Goal: Obtain resource: Obtain resource

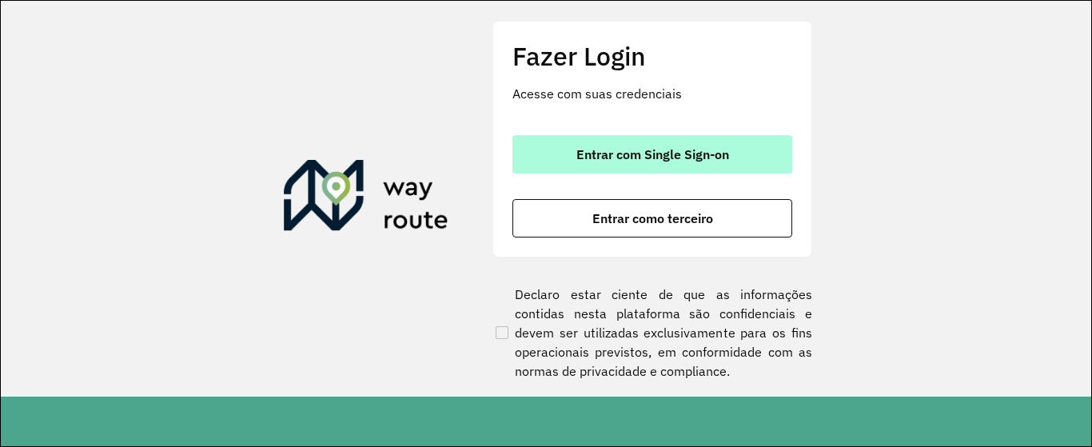
click at [735, 161] on button "Entrar com Single Sign-on" at bounding box center [652, 154] width 280 height 38
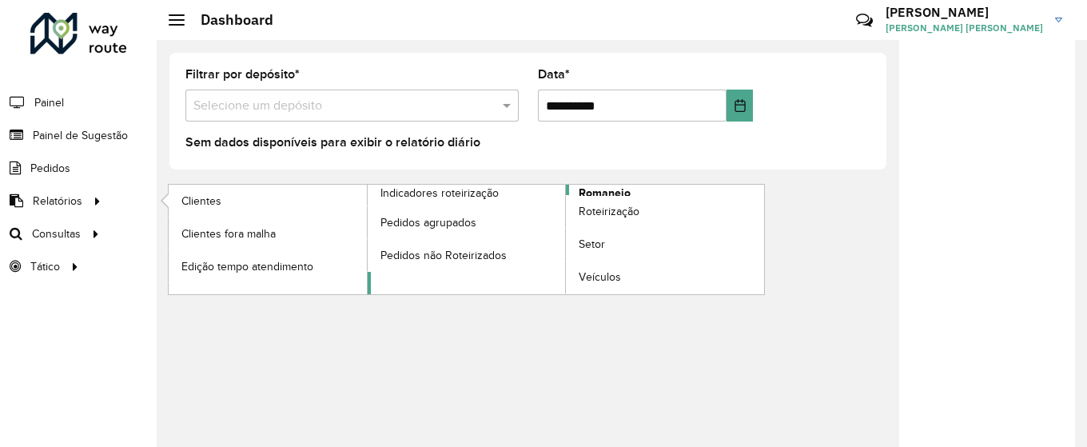
click at [616, 191] on span "Romaneio" at bounding box center [605, 193] width 52 height 17
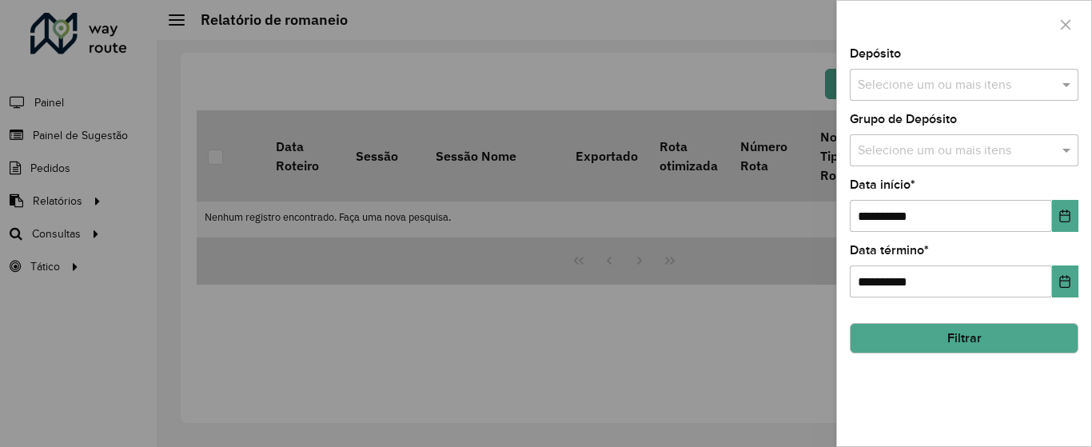
click at [882, 81] on input "text" at bounding box center [956, 85] width 205 height 19
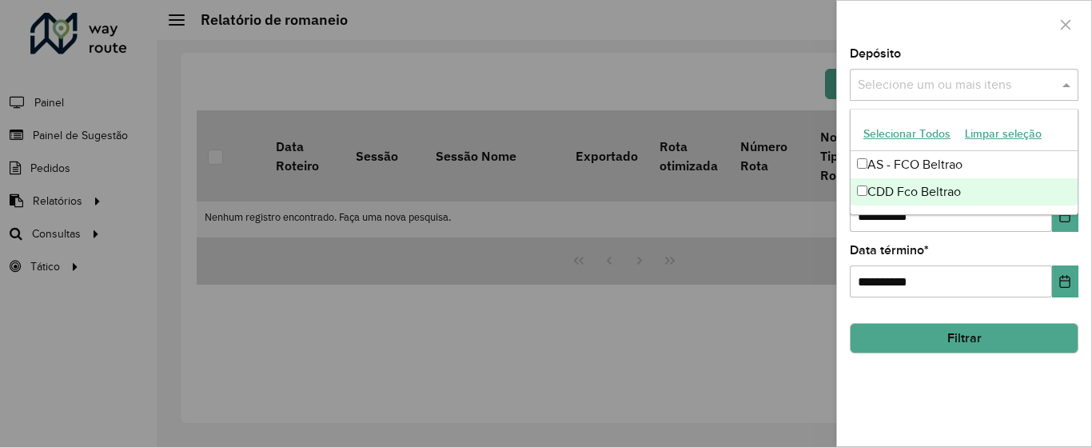
click at [895, 195] on div "CDD Fco Beltrao" at bounding box center [963, 191] width 227 height 27
click at [820, 251] on div at bounding box center [546, 223] width 1092 height 447
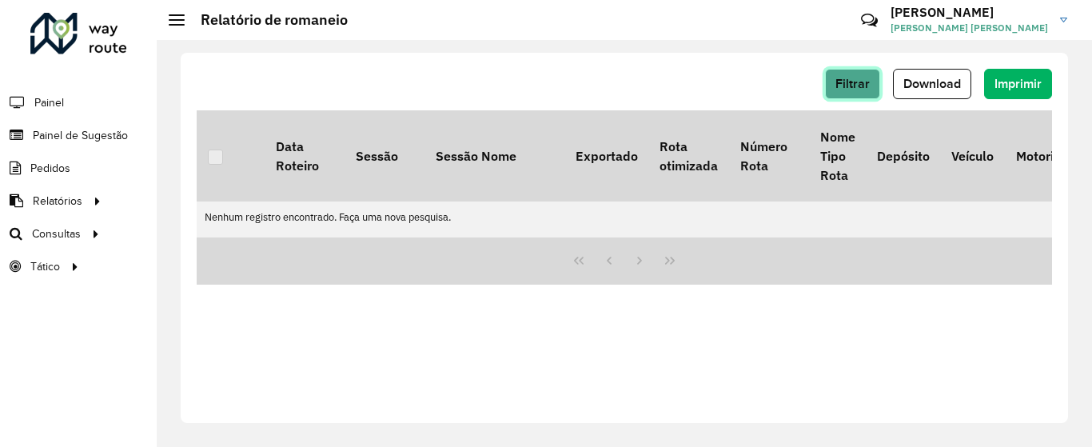
click at [857, 86] on span "Filtrar" at bounding box center [852, 84] width 34 height 14
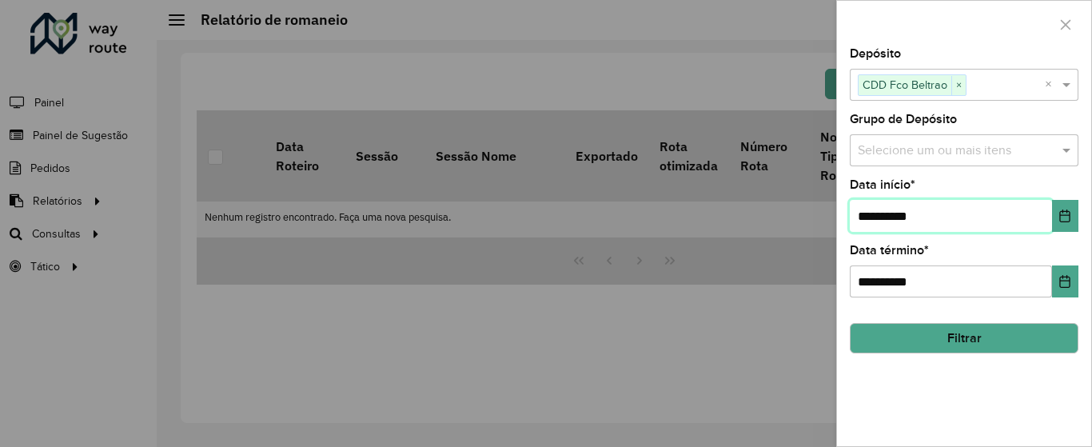
click at [1045, 221] on input "**********" at bounding box center [951, 216] width 202 height 32
click at [1057, 218] on button "Choose Date" at bounding box center [1065, 216] width 26 height 32
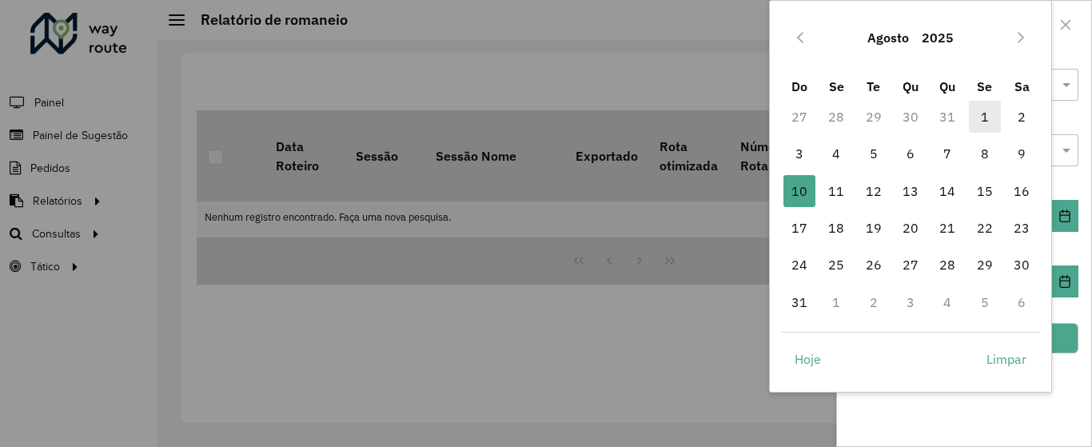
click at [993, 114] on span "1" at bounding box center [985, 117] width 32 height 32
type input "**********"
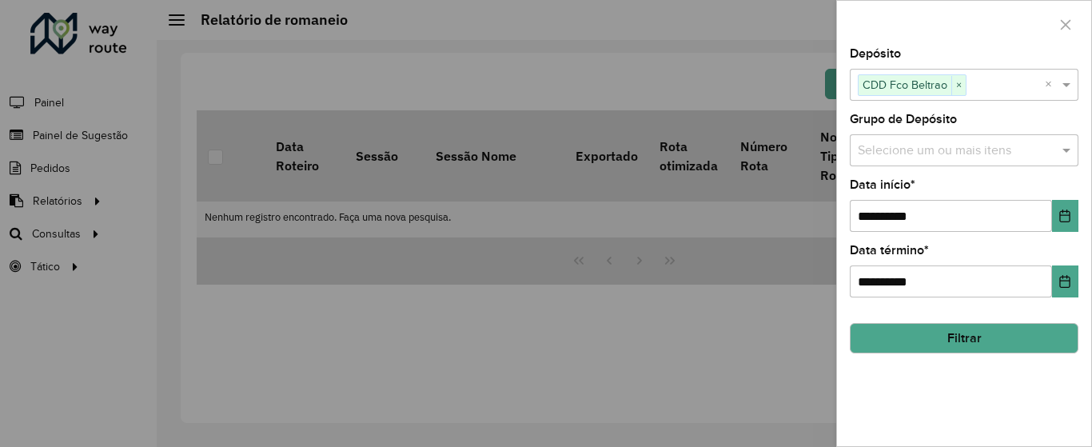
click at [998, 333] on button "Filtrar" at bounding box center [964, 338] width 229 height 30
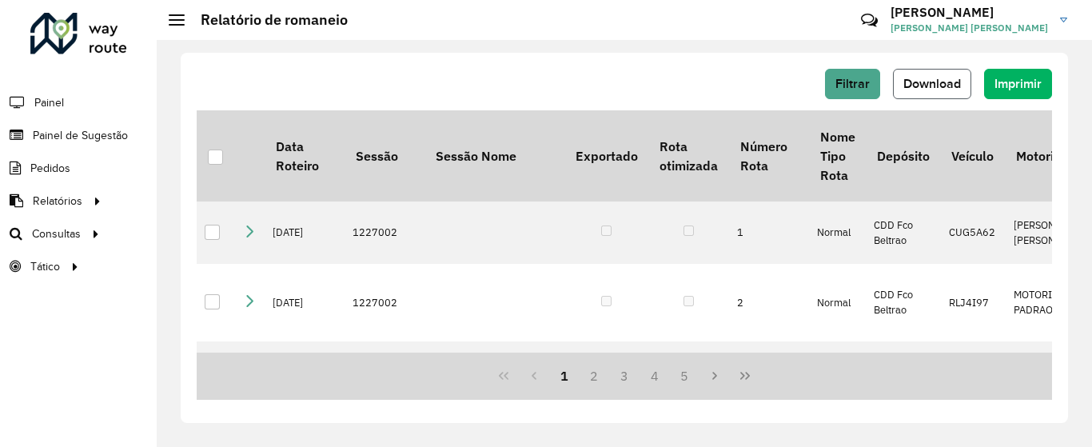
click at [929, 88] on span "Download" at bounding box center [932, 84] width 58 height 14
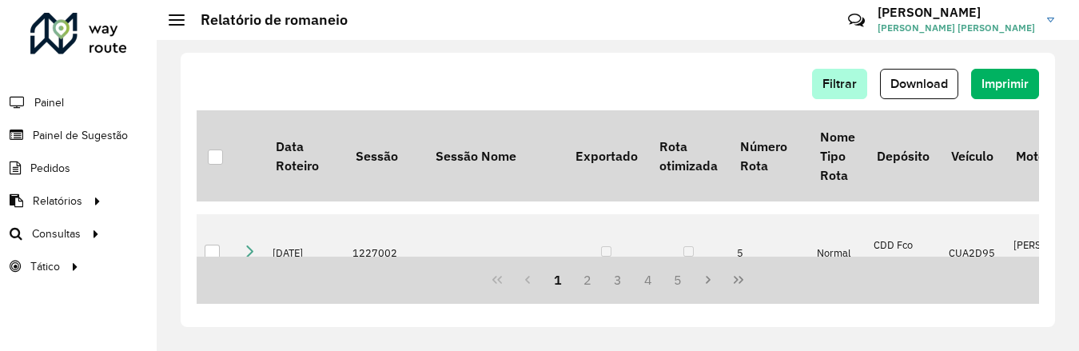
scroll to position [66, 0]
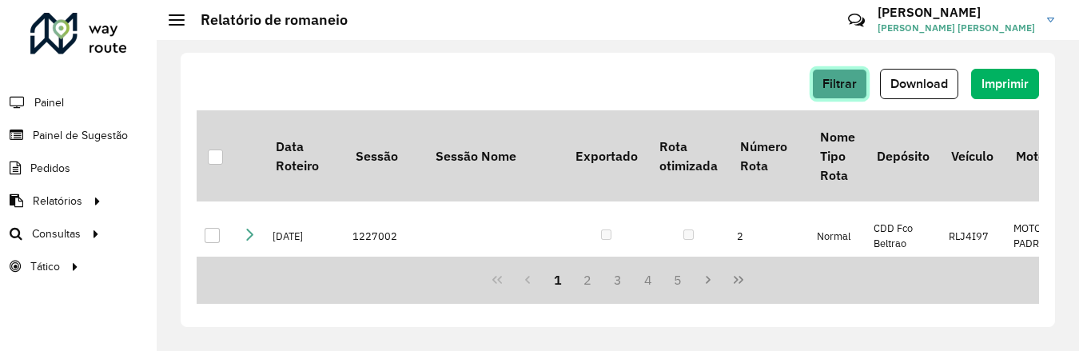
click at [840, 83] on span "Filtrar" at bounding box center [839, 84] width 34 height 14
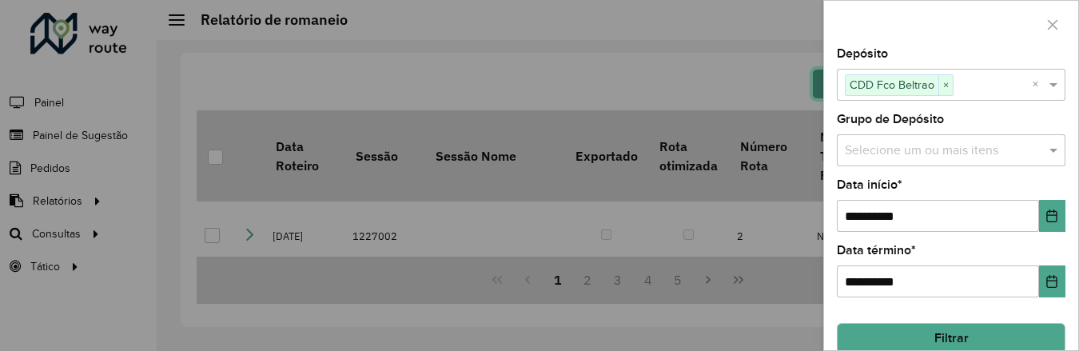
scroll to position [23, 0]
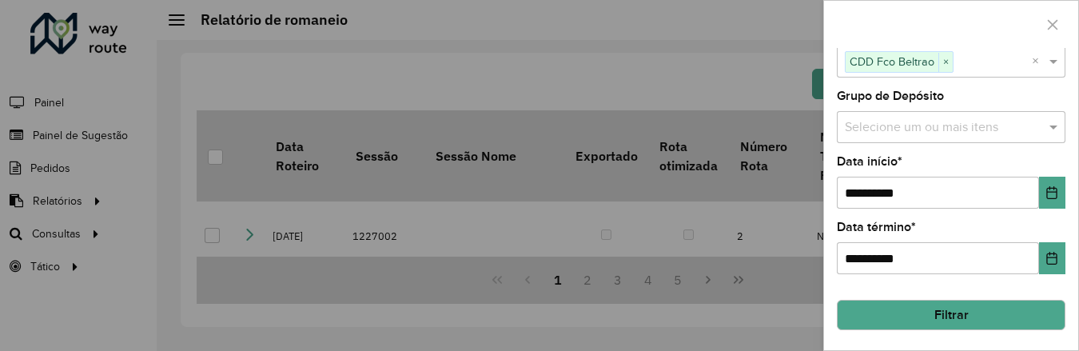
click at [924, 317] on button "Filtrar" at bounding box center [951, 315] width 229 height 30
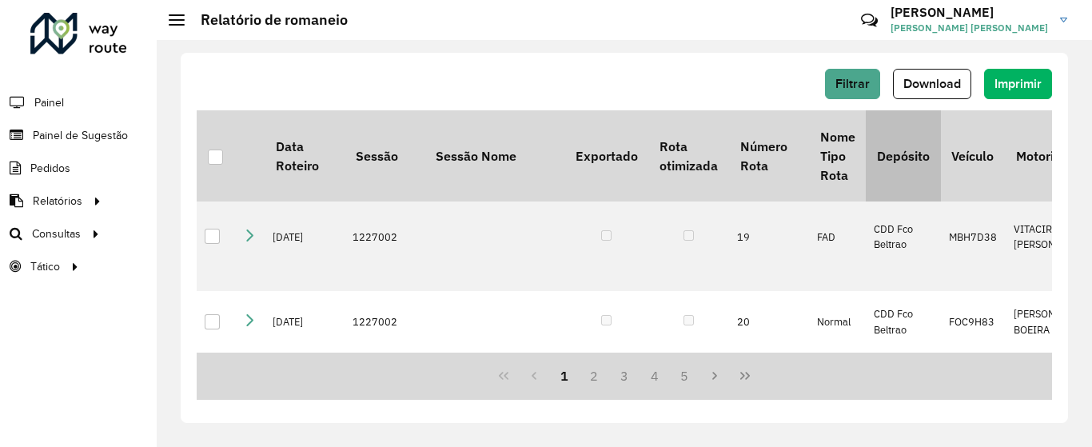
scroll to position [1395, 0]
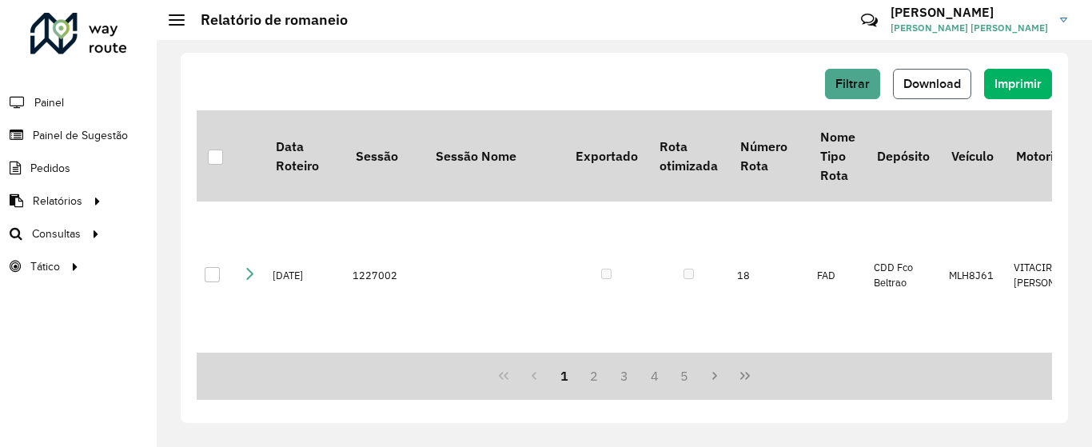
click at [946, 81] on span "Download" at bounding box center [932, 84] width 58 height 14
